Goal: Find specific page/section: Find specific page/section

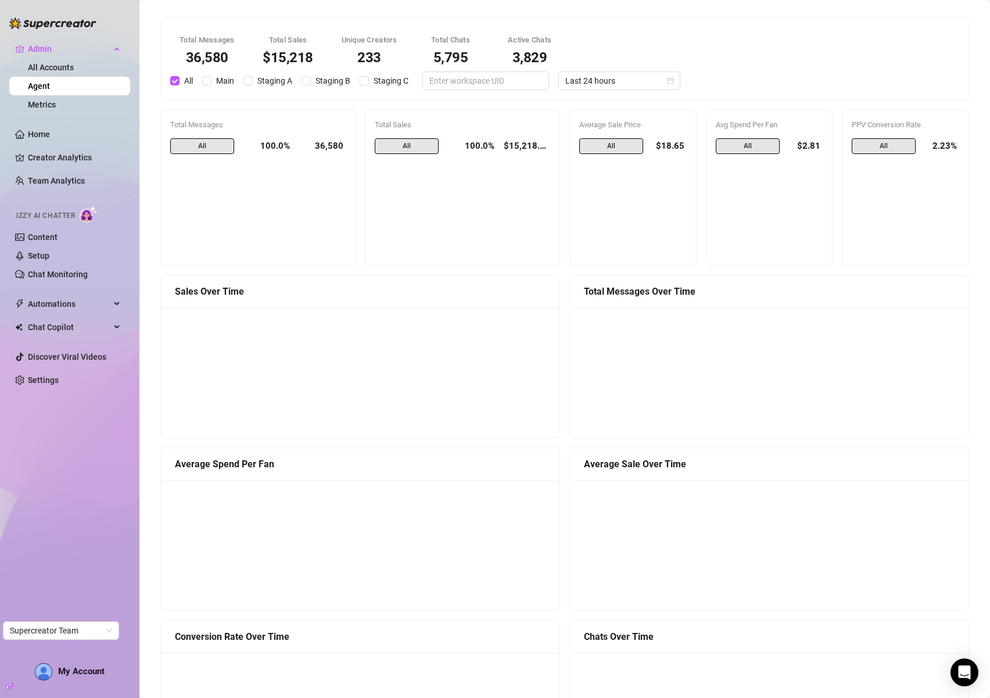
scroll to position [614, 0]
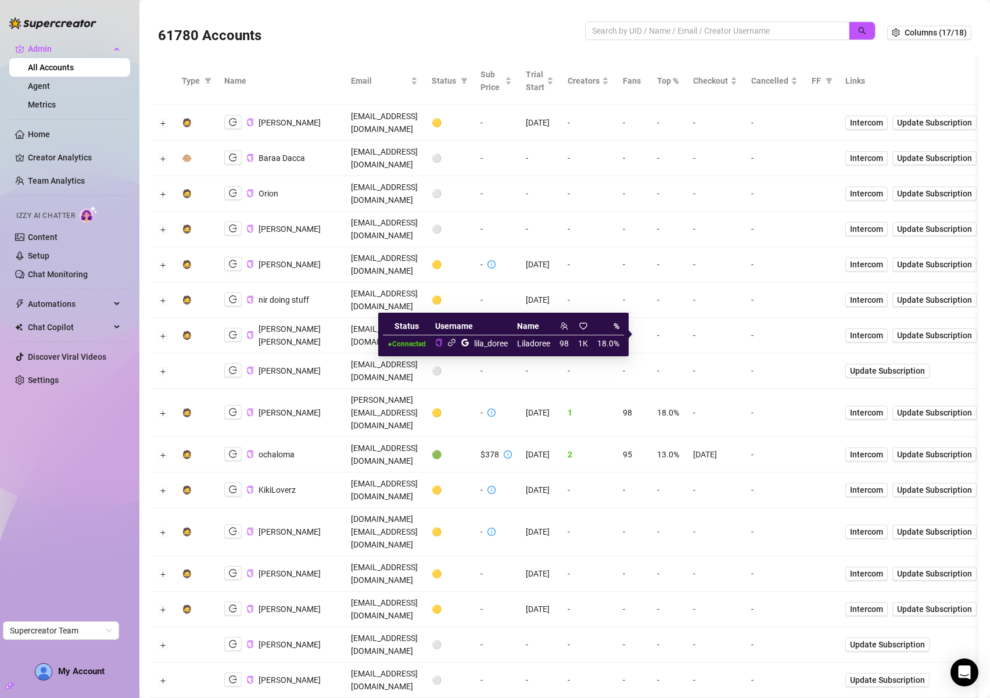
click at [450, 343] on icon "link" at bounding box center [452, 343] width 8 height 8
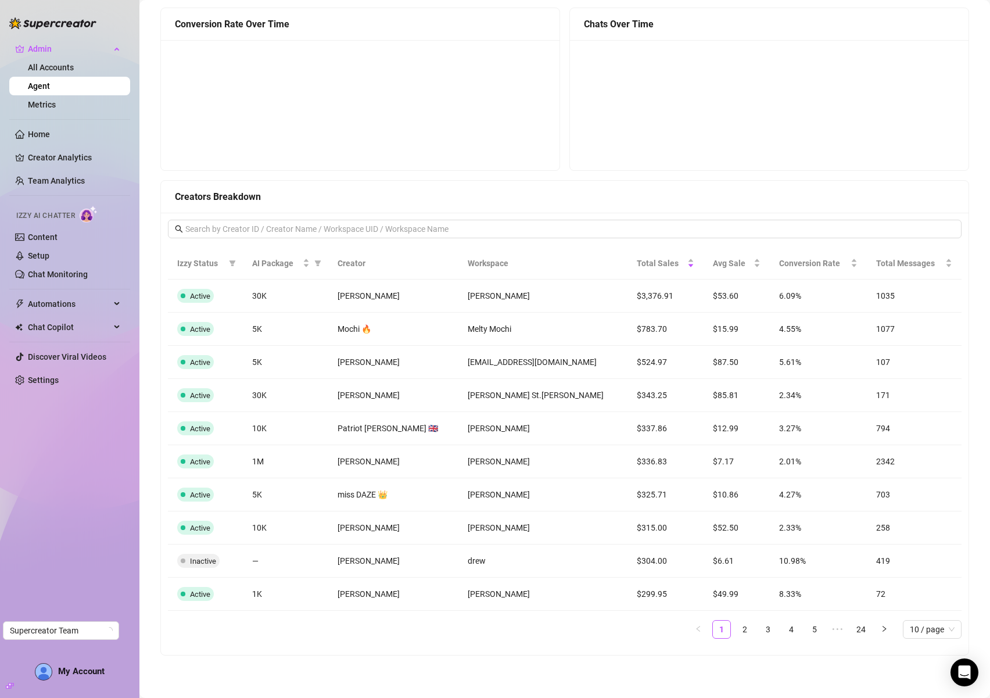
scroll to position [614, 0]
click at [736, 631] on link "2" at bounding box center [744, 627] width 17 height 17
